Goal: Transaction & Acquisition: Purchase product/service

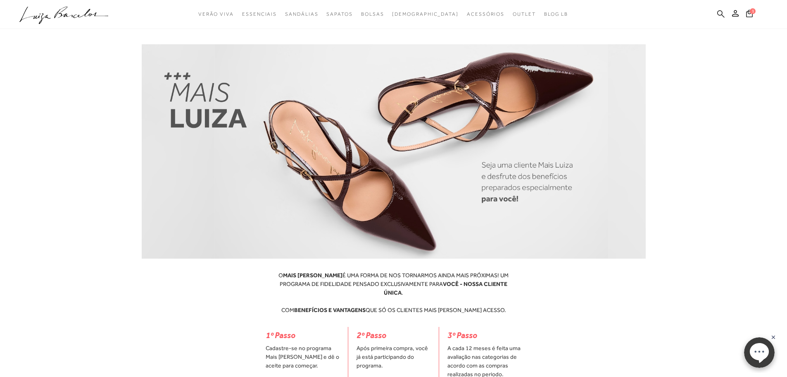
click at [720, 14] on icon at bounding box center [721, 14] width 7 height 8
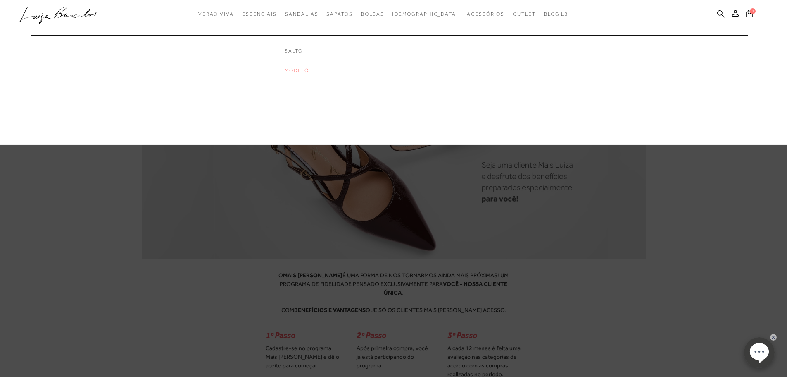
click at [314, 72] on link "Modelo" at bounding box center [318, 70] width 66 height 7
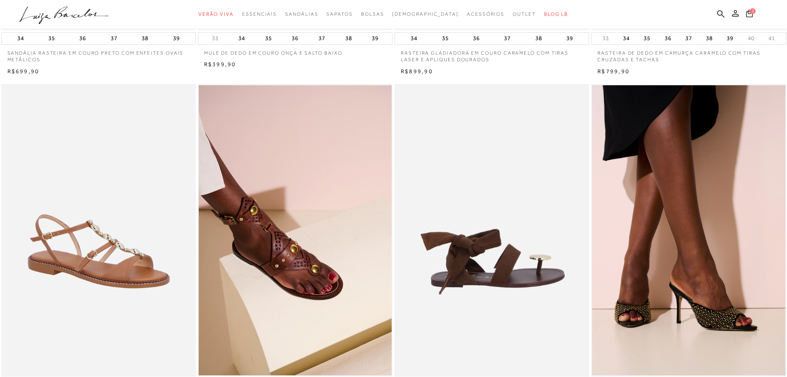
scroll to position [331, 0]
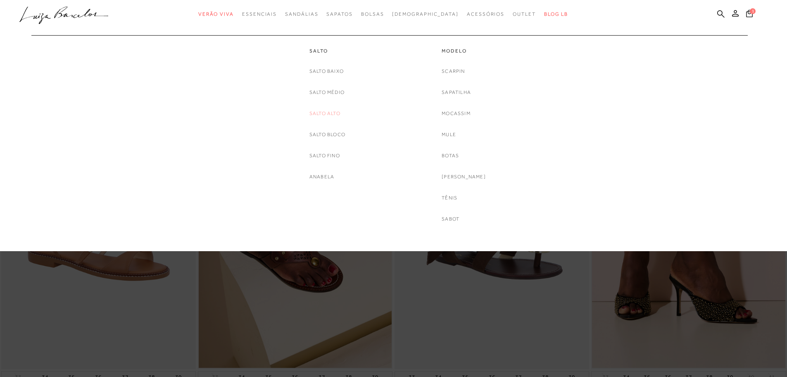
click at [328, 114] on link "Salto Alto" at bounding box center [325, 113] width 31 height 9
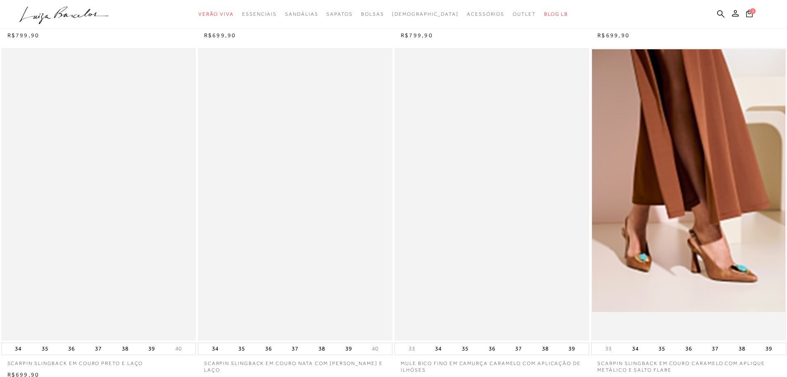
scroll to position [372, 0]
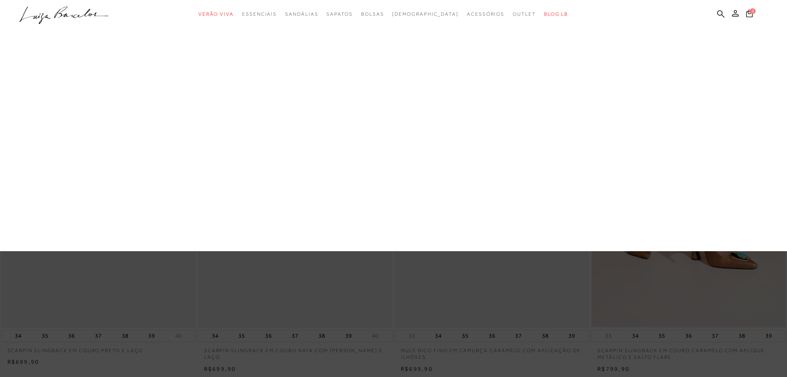
click at [0, 0] on link "Anabela" at bounding box center [0, 0] width 0 height 0
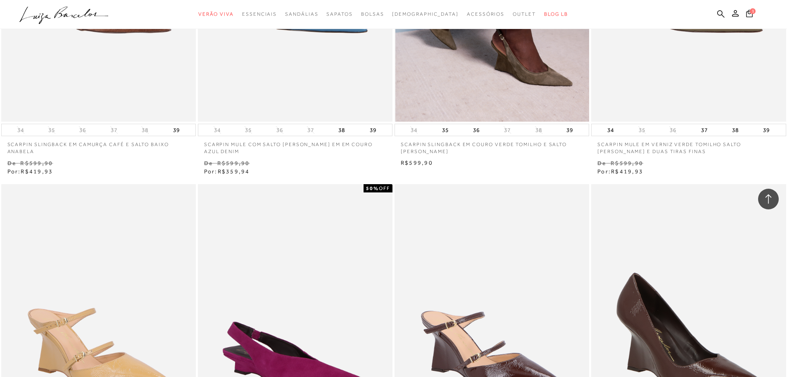
scroll to position [579, 0]
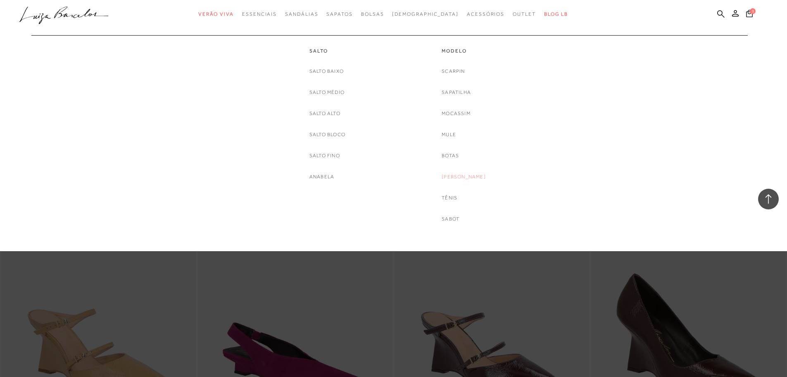
click at [465, 176] on link "[PERSON_NAME]" at bounding box center [464, 176] width 44 height 9
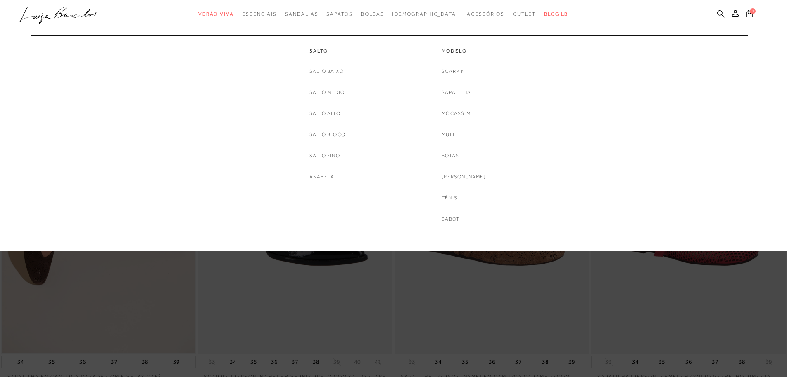
click at [458, 219] on link "Sabot" at bounding box center [451, 219] width 18 height 9
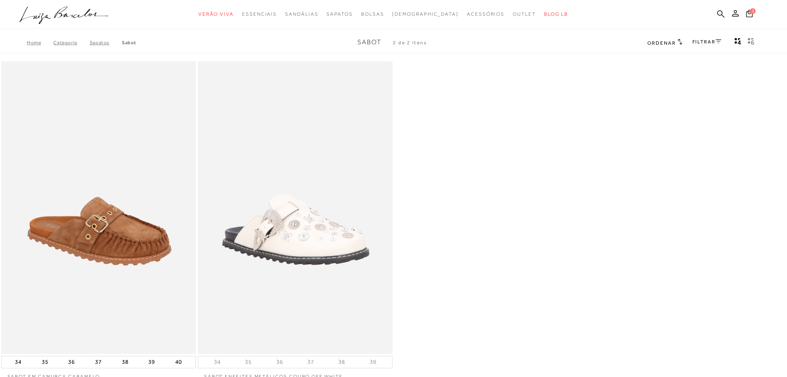
click at [88, 14] on icon ".a{fill-rule:evenodd;}" at bounding box center [63, 15] width 89 height 17
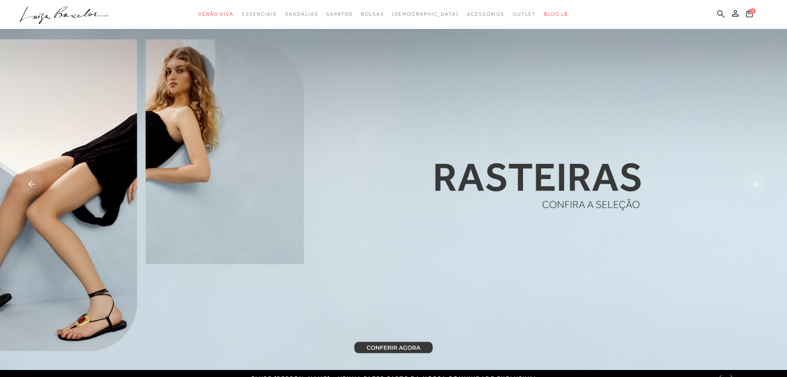
click at [722, 12] on icon at bounding box center [721, 13] width 7 height 7
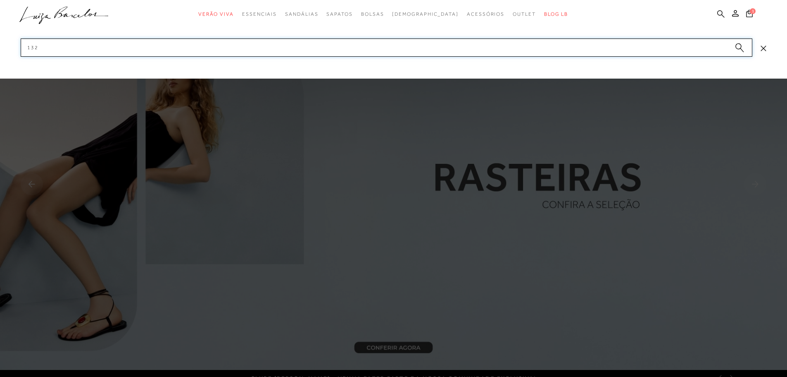
type input "1322"
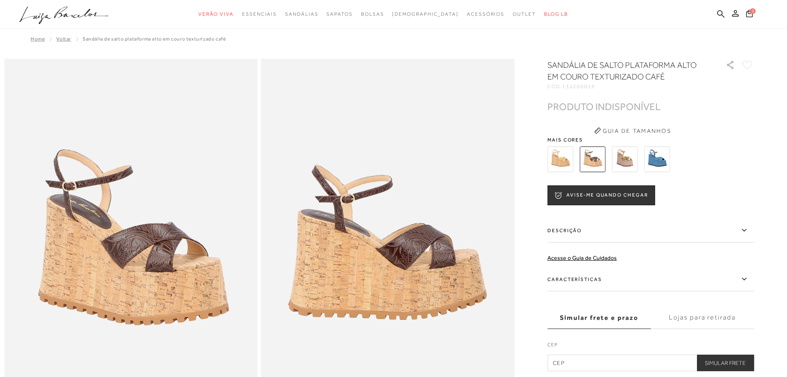
click at [562, 162] on img at bounding box center [561, 159] width 26 height 26
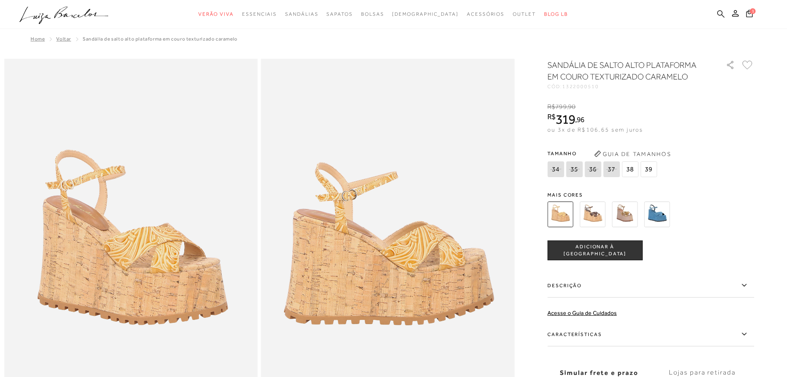
click at [718, 11] on icon at bounding box center [721, 14] width 7 height 8
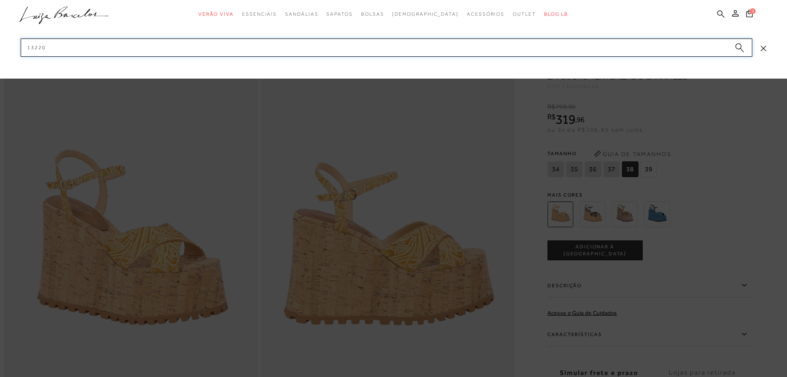
type input "132200"
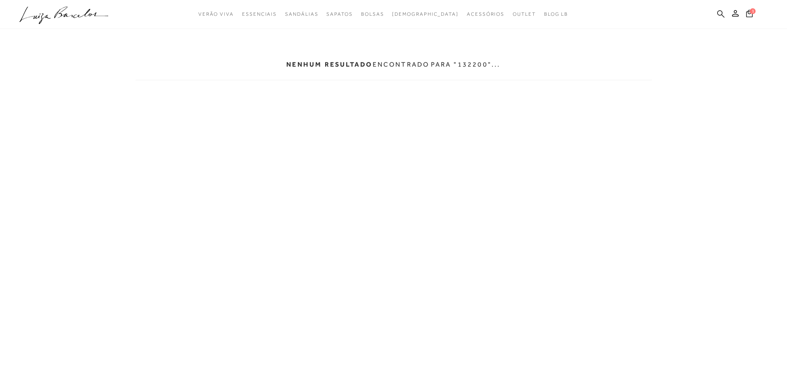
click at [721, 11] on icon at bounding box center [721, 14] width 7 height 8
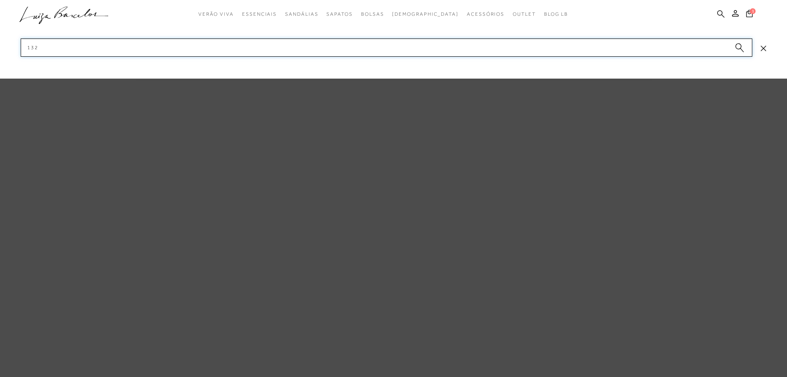
type input "1322"
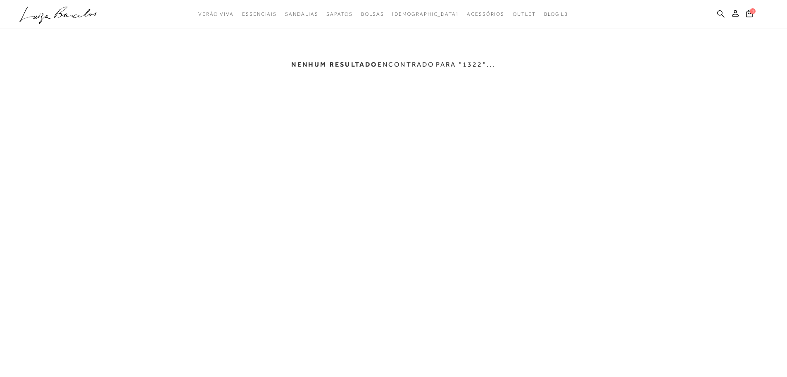
click at [721, 12] on icon at bounding box center [721, 14] width 7 height 8
click at [720, 13] on icon at bounding box center [721, 14] width 7 height 8
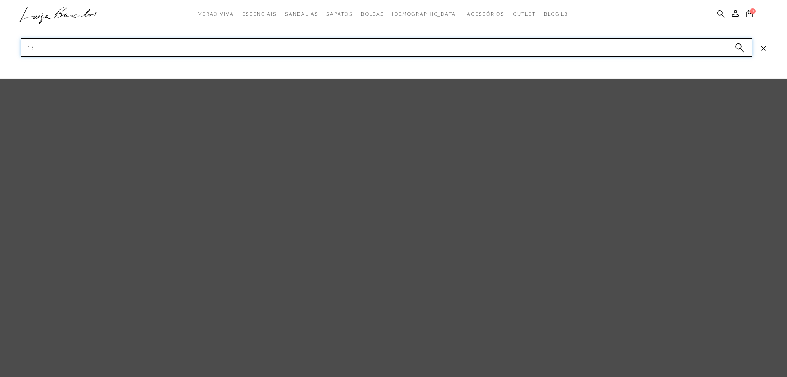
type input "1"
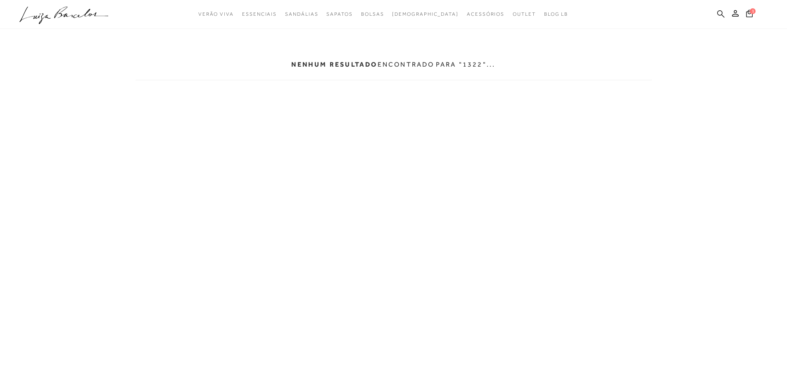
click at [720, 14] on icon at bounding box center [721, 14] width 7 height 8
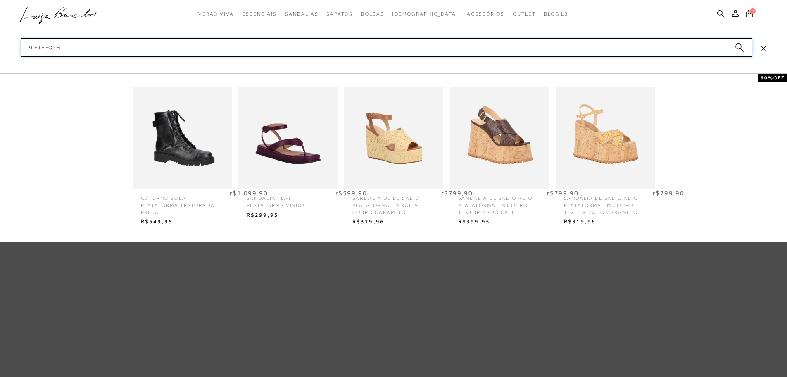
type input "plataforma"
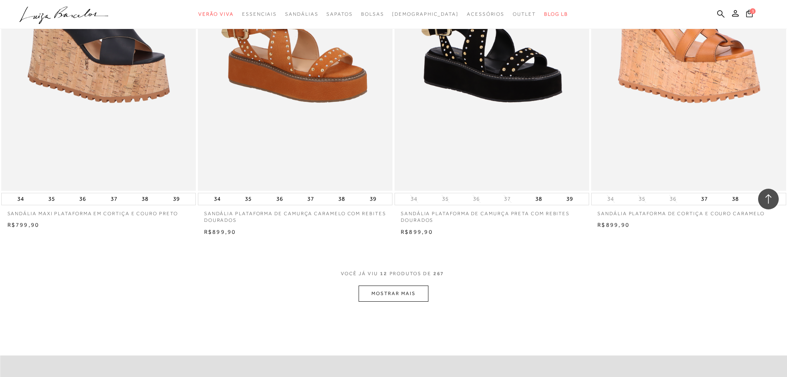
scroll to position [992, 0]
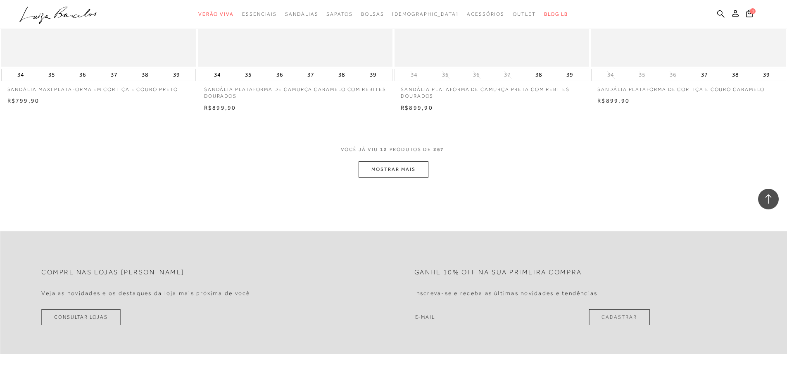
click at [408, 171] on button "MOSTRAR MAIS" at bounding box center [393, 169] width 69 height 16
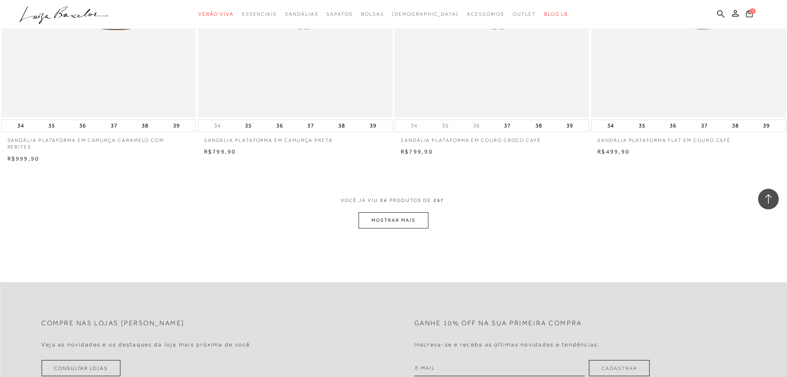
scroll to position [2025, 0]
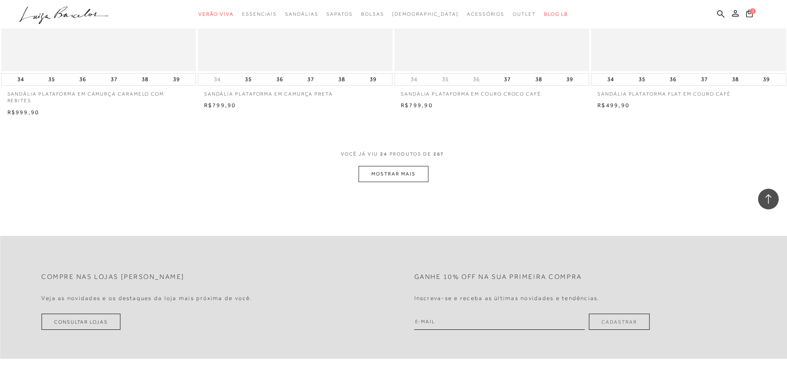
click at [415, 174] on button "MOSTRAR MAIS" at bounding box center [393, 174] width 69 height 16
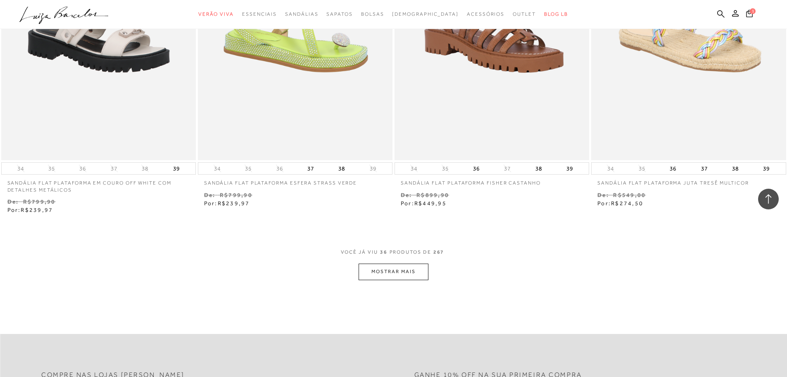
scroll to position [3100, 0]
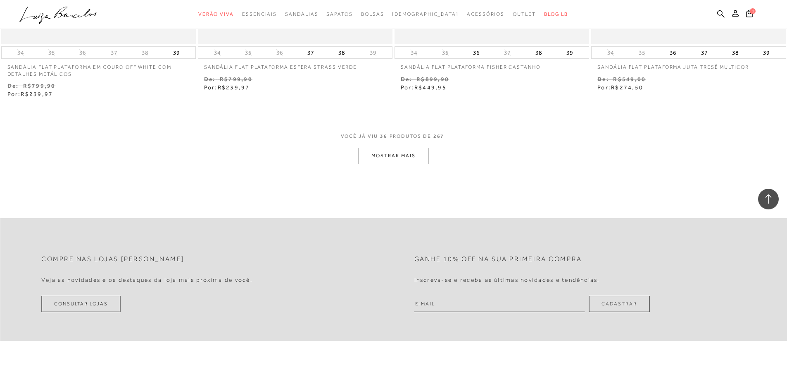
click at [401, 155] on button "MOSTRAR MAIS" at bounding box center [393, 156] width 69 height 16
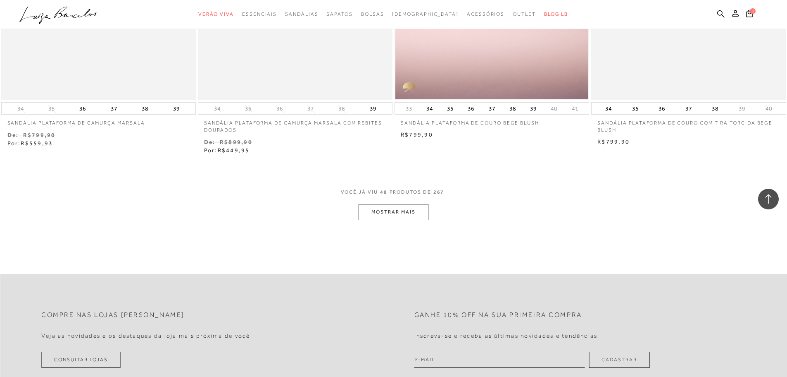
scroll to position [4133, 0]
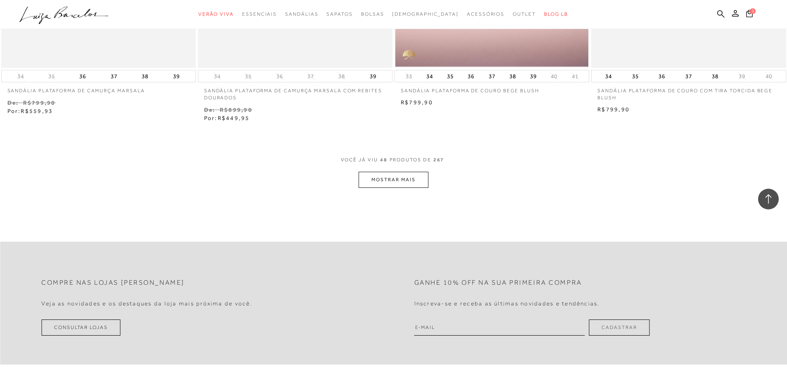
click at [408, 184] on button "MOSTRAR MAIS" at bounding box center [393, 180] width 69 height 16
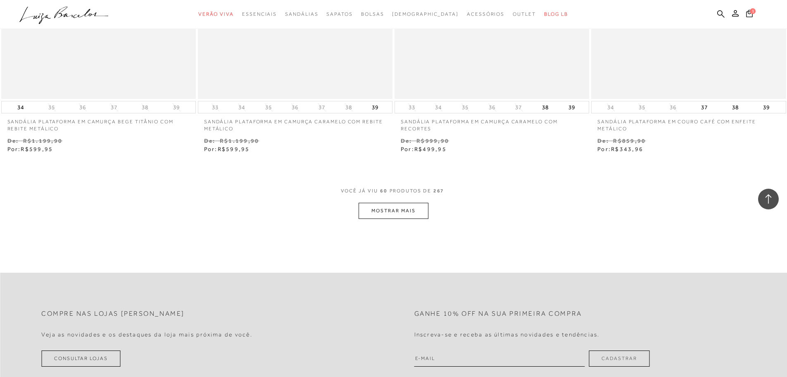
scroll to position [5167, 0]
click at [404, 210] on button "MOSTRAR MAIS" at bounding box center [393, 210] width 69 height 16
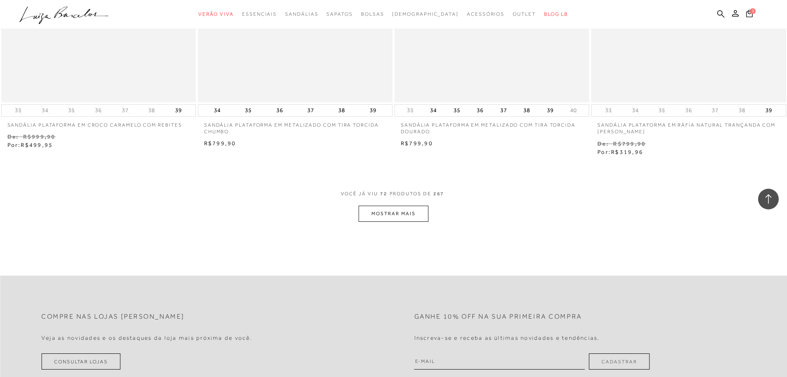
scroll to position [6241, 0]
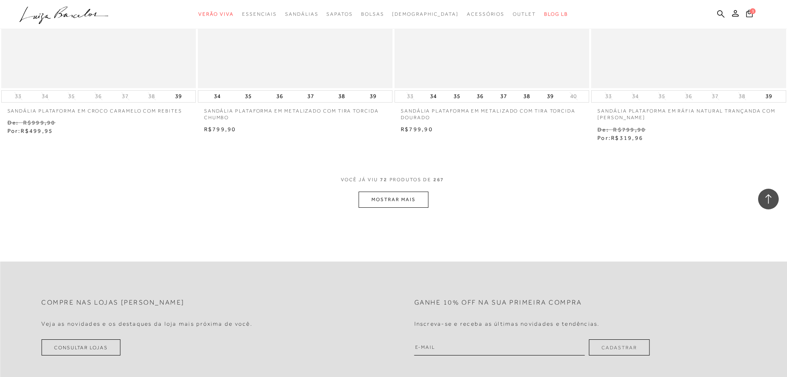
click at [383, 198] on button "MOSTRAR MAIS" at bounding box center [393, 199] width 69 height 16
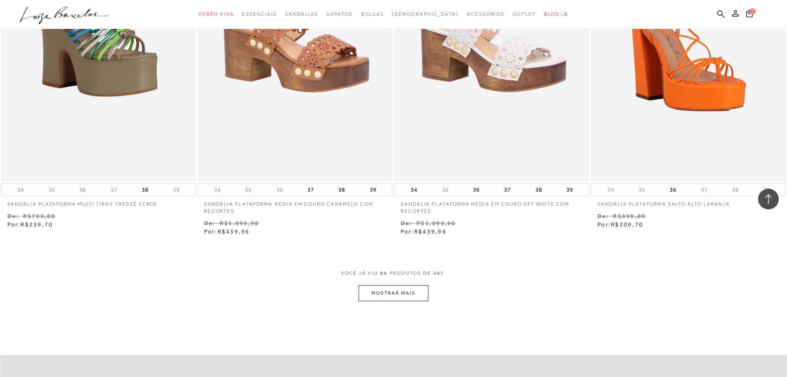
scroll to position [7316, 0]
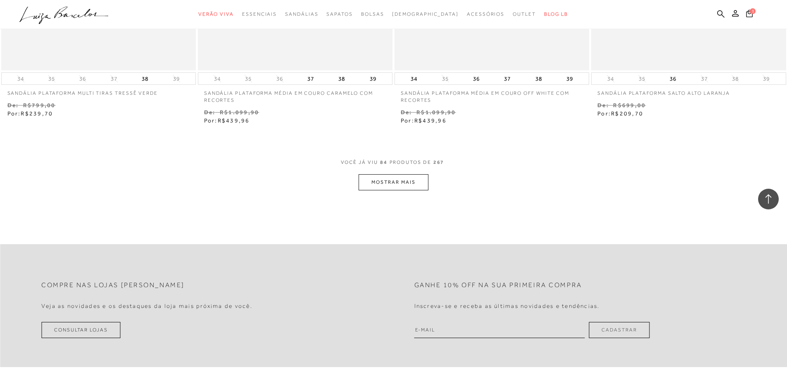
click at [420, 184] on button "MOSTRAR MAIS" at bounding box center [393, 182] width 69 height 16
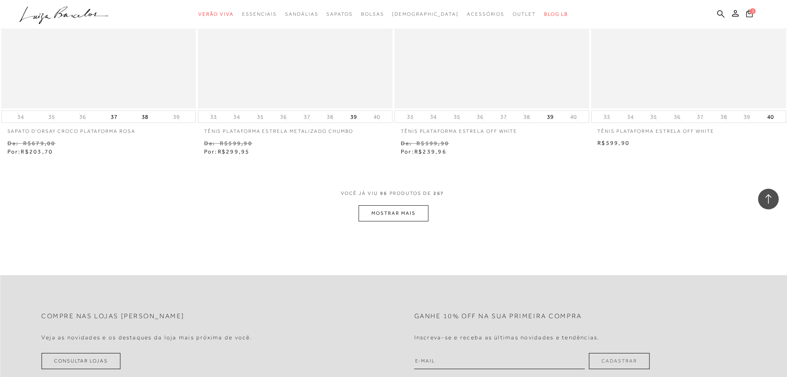
scroll to position [8349, 0]
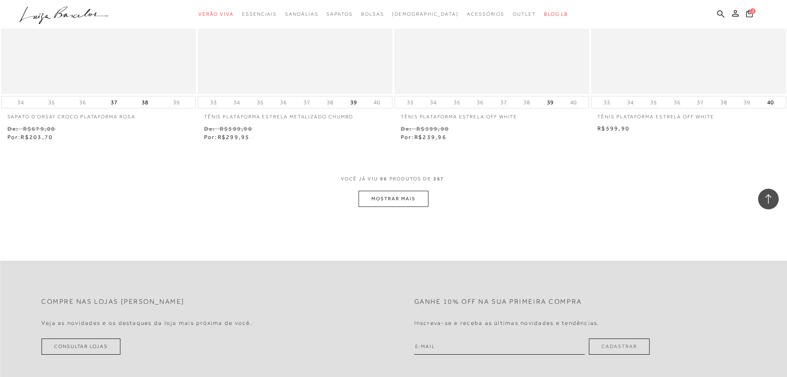
click at [412, 201] on button "MOSTRAR MAIS" at bounding box center [393, 199] width 69 height 16
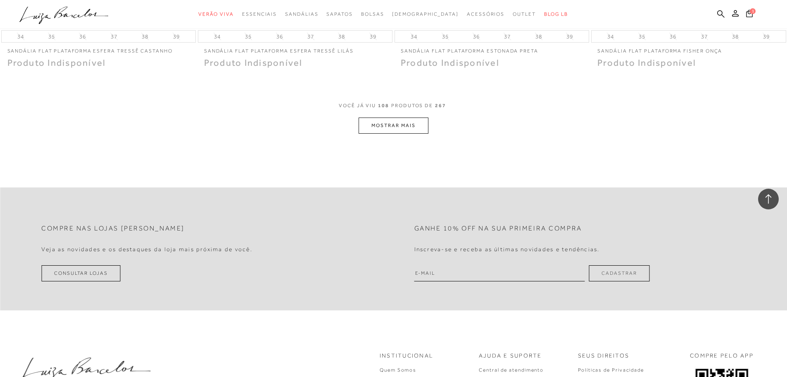
scroll to position [9465, 0]
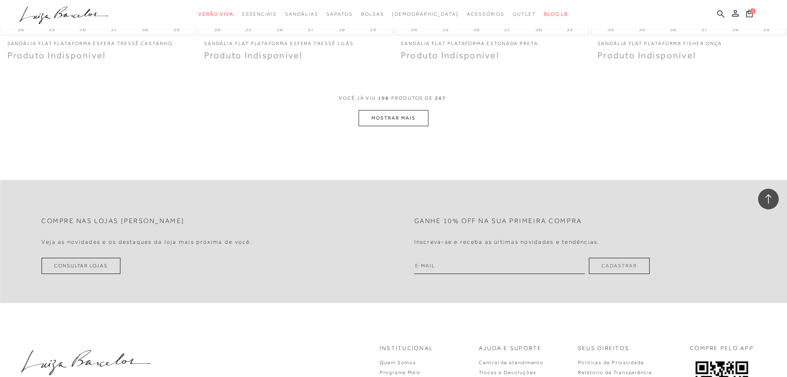
click at [720, 12] on icon at bounding box center [721, 14] width 7 height 8
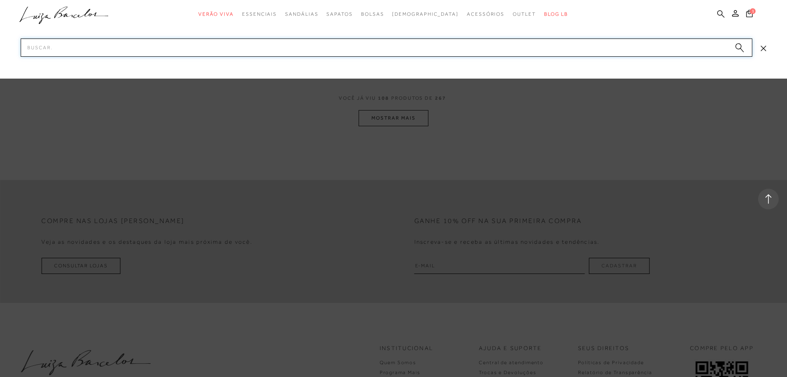
paste input "899903103"
type input "899903103"
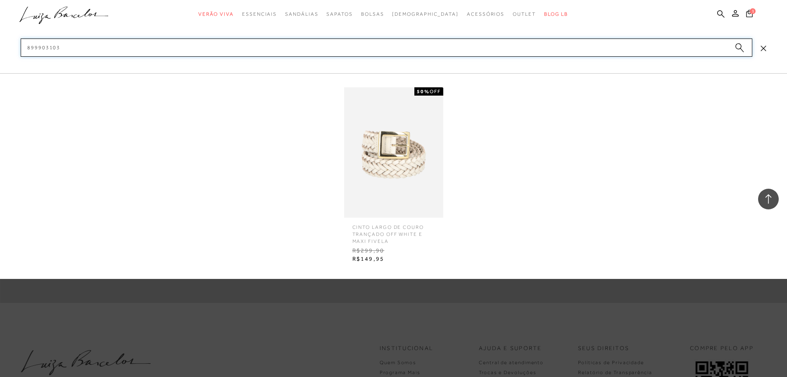
click at [206, 48] on input "899903103" at bounding box center [387, 47] width 732 height 18
click at [206, 48] on input "899903101" at bounding box center [387, 47] width 732 height 18
type input "899903101"
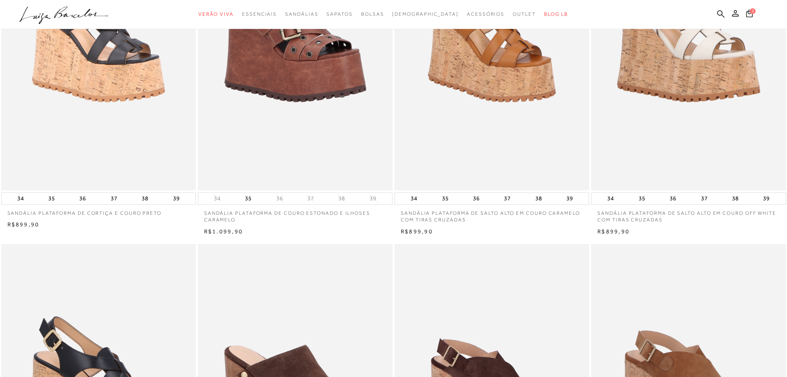
scroll to position [0, 0]
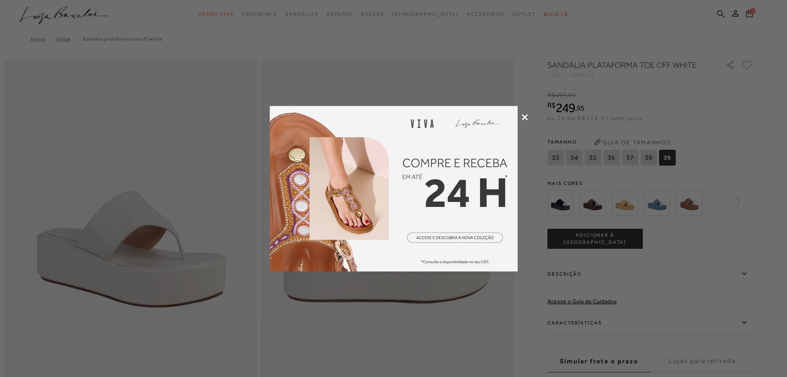
click at [523, 116] on icon at bounding box center [525, 117] width 6 height 6
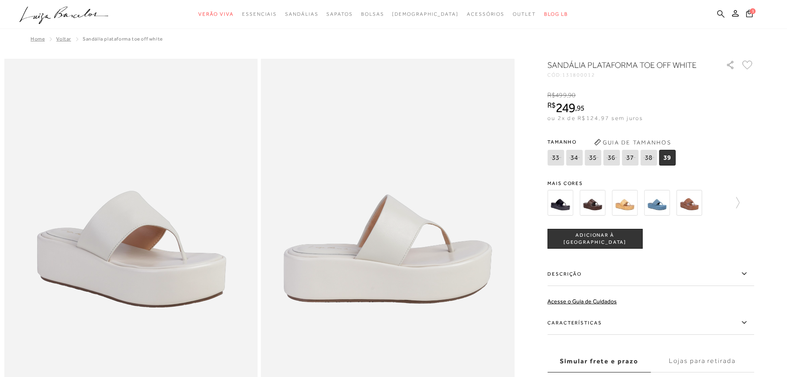
click at [720, 15] on icon at bounding box center [721, 13] width 7 height 7
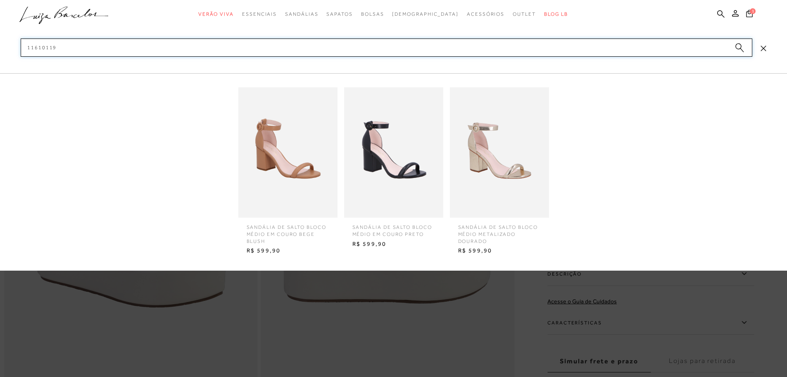
type input "11610119"
click at [287, 170] on img at bounding box center [287, 152] width 99 height 130
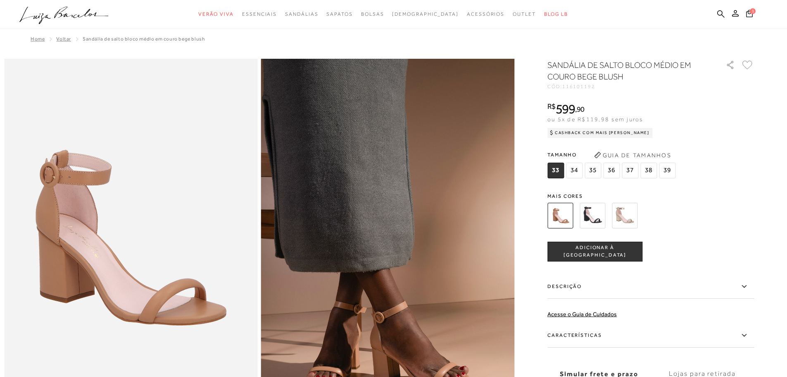
click at [596, 87] on span "116101192" at bounding box center [579, 86] width 33 height 6
copy span "116101192"
click at [619, 167] on span "36" at bounding box center [611, 170] width 17 height 16
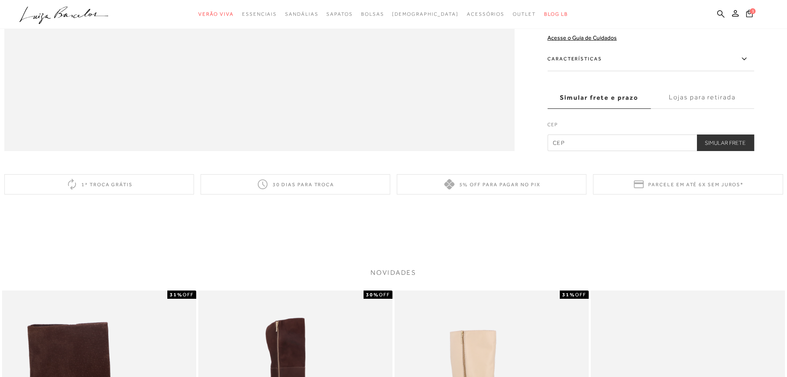
scroll to position [1226, 0]
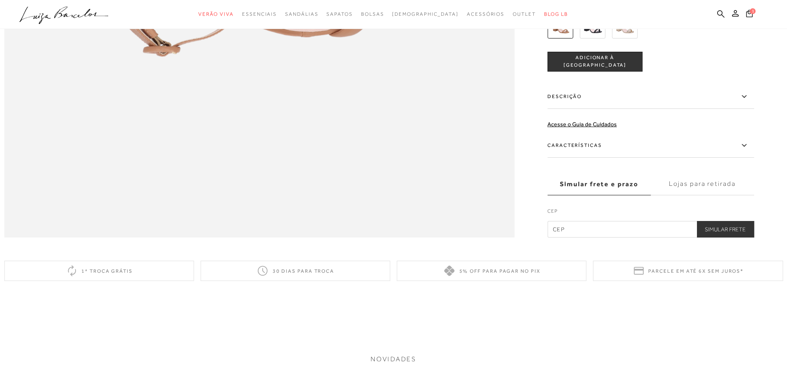
click at [695, 195] on label "Lojas para retirada" at bounding box center [702, 184] width 103 height 22
click at [0, 0] on input "Lojas para retirada" at bounding box center [0, 0] width 0 height 0
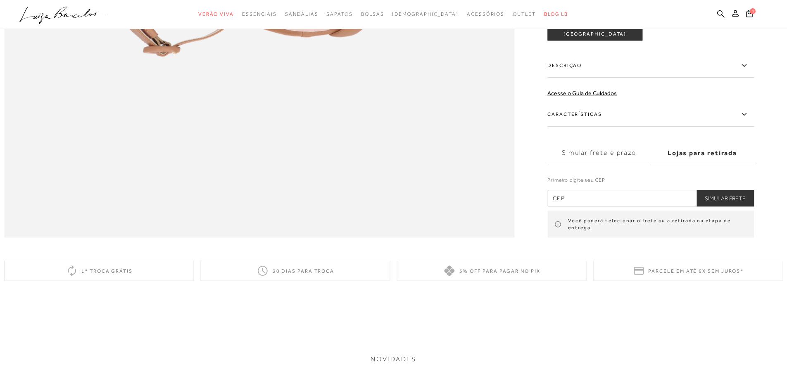
click at [633, 206] on input "text" at bounding box center [651, 198] width 207 height 17
type input "13092-902"
click at [737, 206] on button "Simular Frete" at bounding box center [725, 198] width 57 height 17
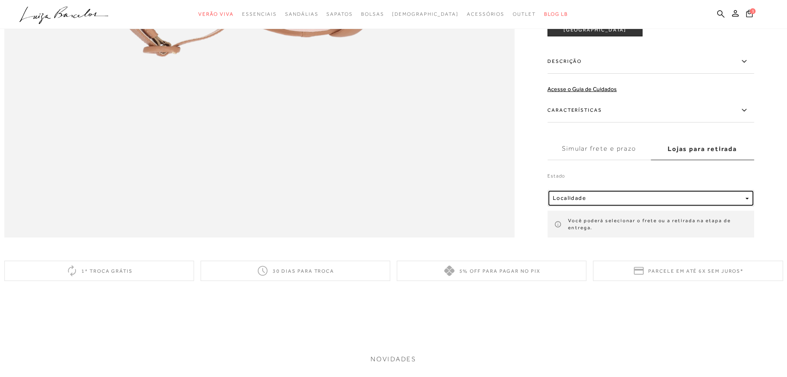
click at [641, 201] on div "Localidade" at bounding box center [647, 197] width 189 height 7
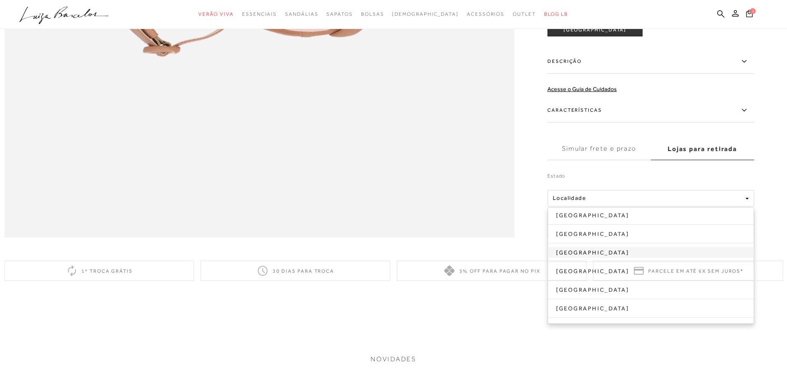
click at [598, 257] on link "Minas Gerais" at bounding box center [651, 252] width 206 height 11
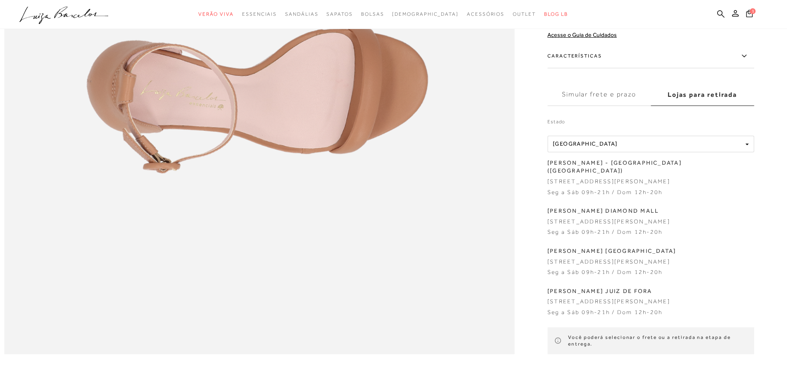
scroll to position [1102, 0]
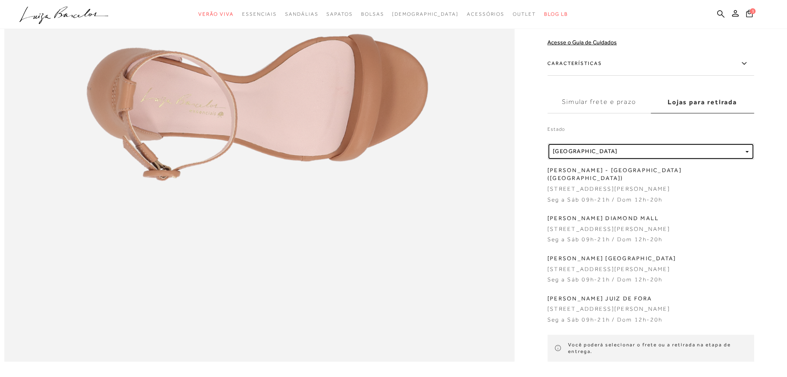
click at [623, 143] on button "Localidade Minas Gerais" at bounding box center [651, 151] width 207 height 17
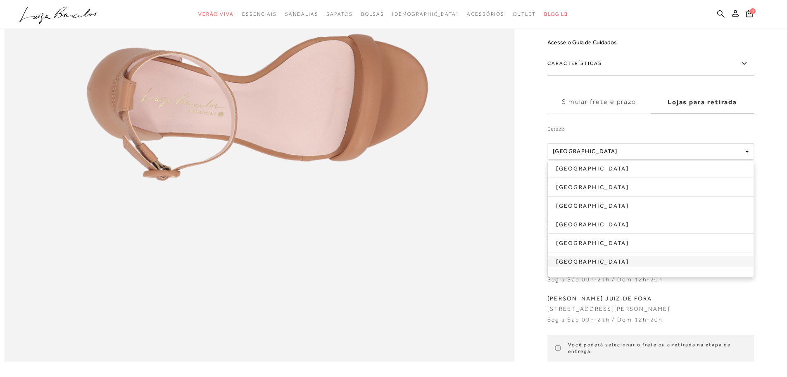
click at [594, 256] on link "São Paulo" at bounding box center [651, 261] width 206 height 11
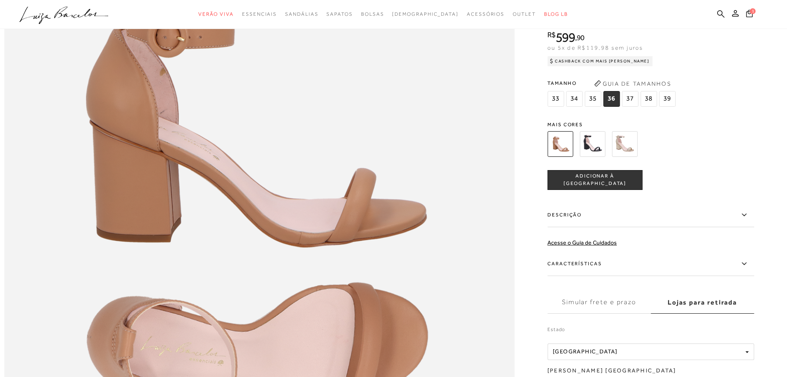
scroll to position [813, 0]
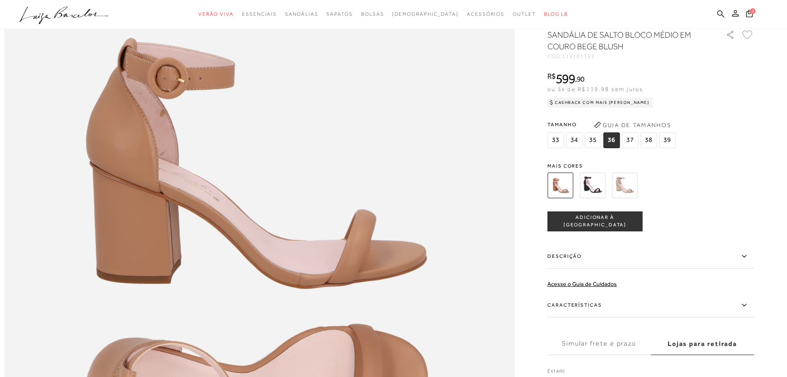
click at [721, 13] on icon at bounding box center [721, 14] width 7 height 8
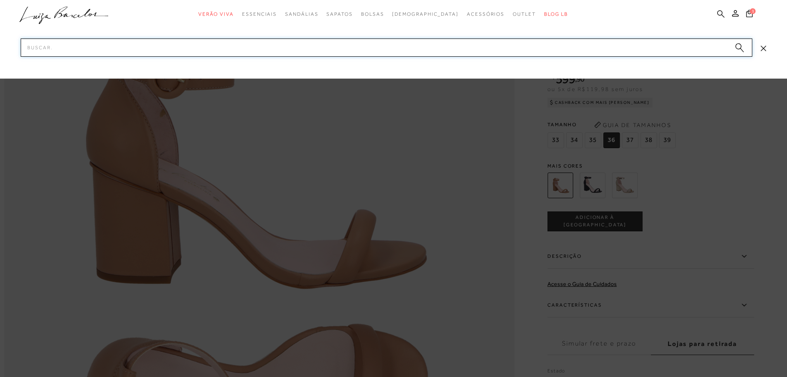
paste input "899903104"
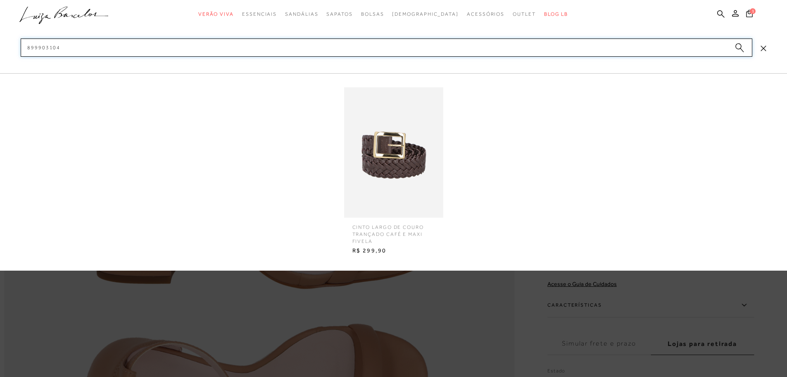
type input "899903104"
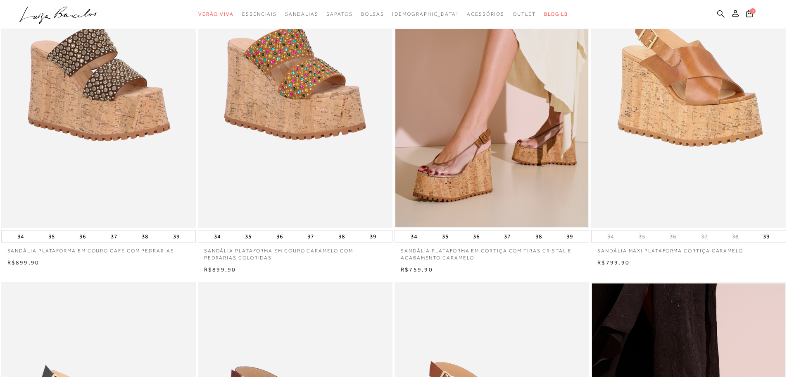
scroll to position [124, 0]
